Goal: Find specific fact: Find specific fact

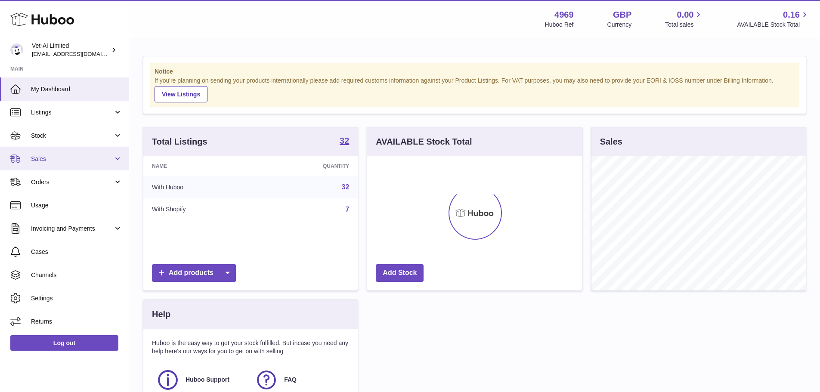
scroll to position [134, 215]
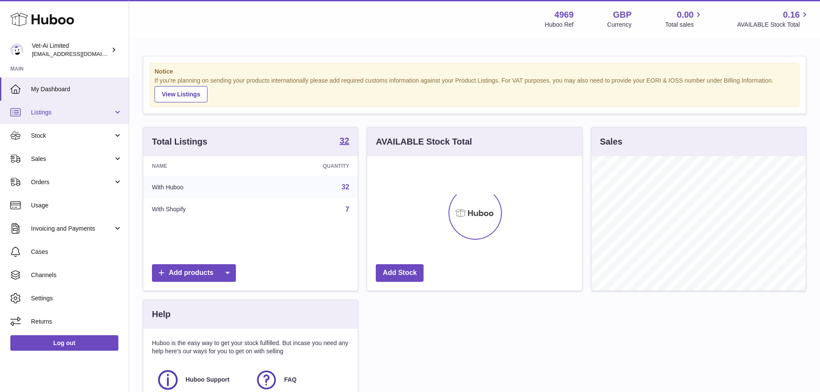
click at [67, 109] on span "Listings" at bounding box center [72, 113] width 82 height 8
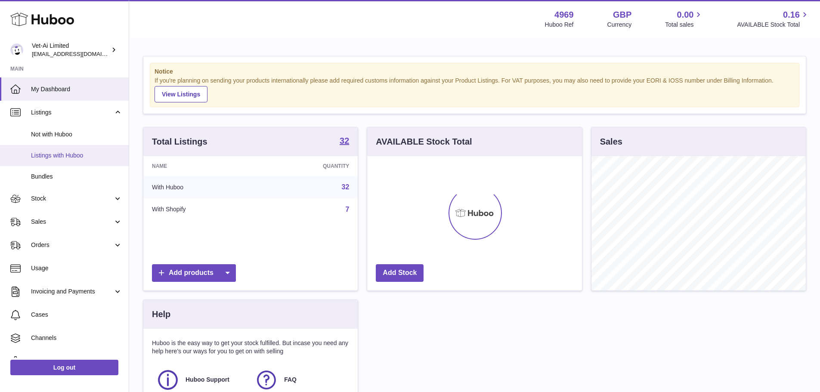
click at [62, 157] on span "Listings with Huboo" at bounding box center [76, 156] width 91 height 8
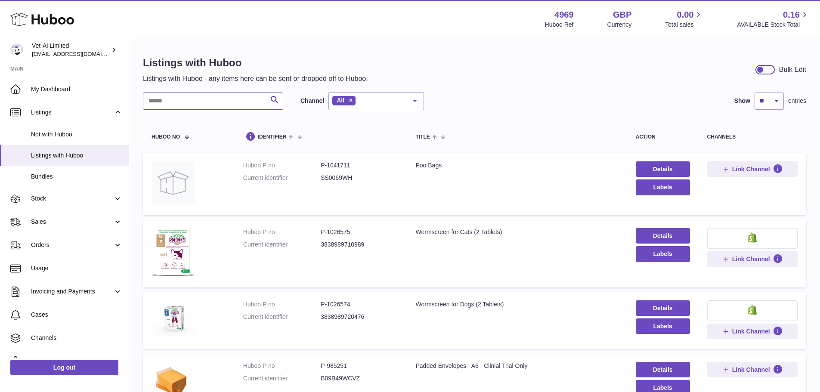
click at [203, 106] on input "text" at bounding box center [213, 101] width 140 height 17
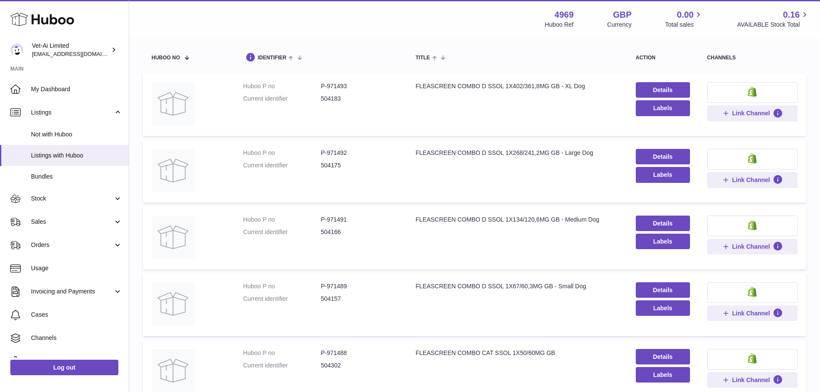
scroll to position [86, 0]
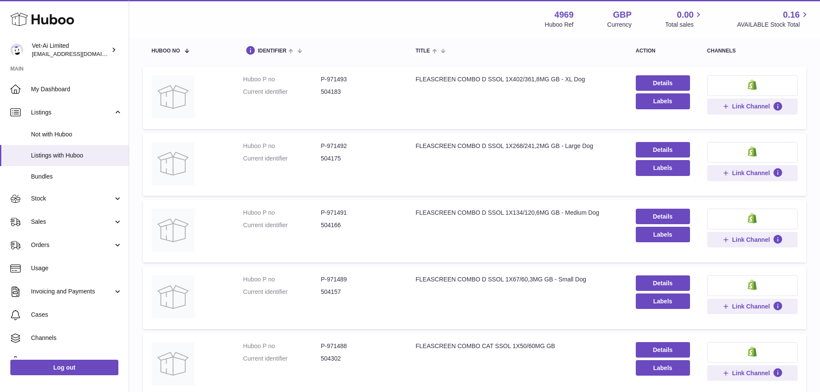
type input "****"
click at [338, 276] on dd "P-971489" at bounding box center [360, 280] width 78 height 8
copy dd "971489"
